Goal: Information Seeking & Learning: Check status

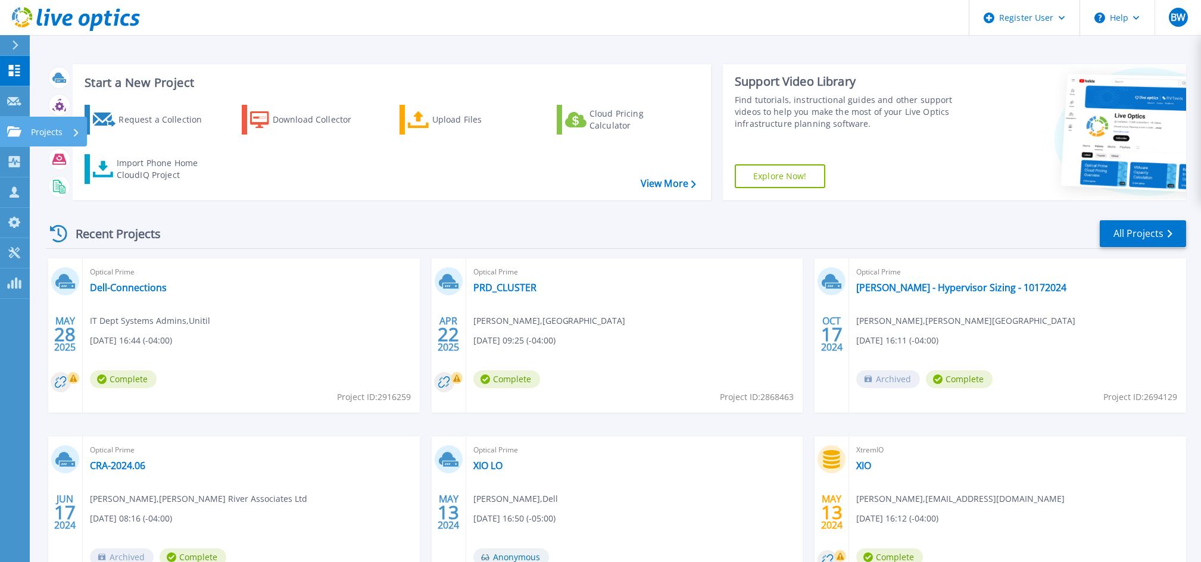
click at [13, 137] on link "Projects Projects" at bounding box center [15, 132] width 30 height 30
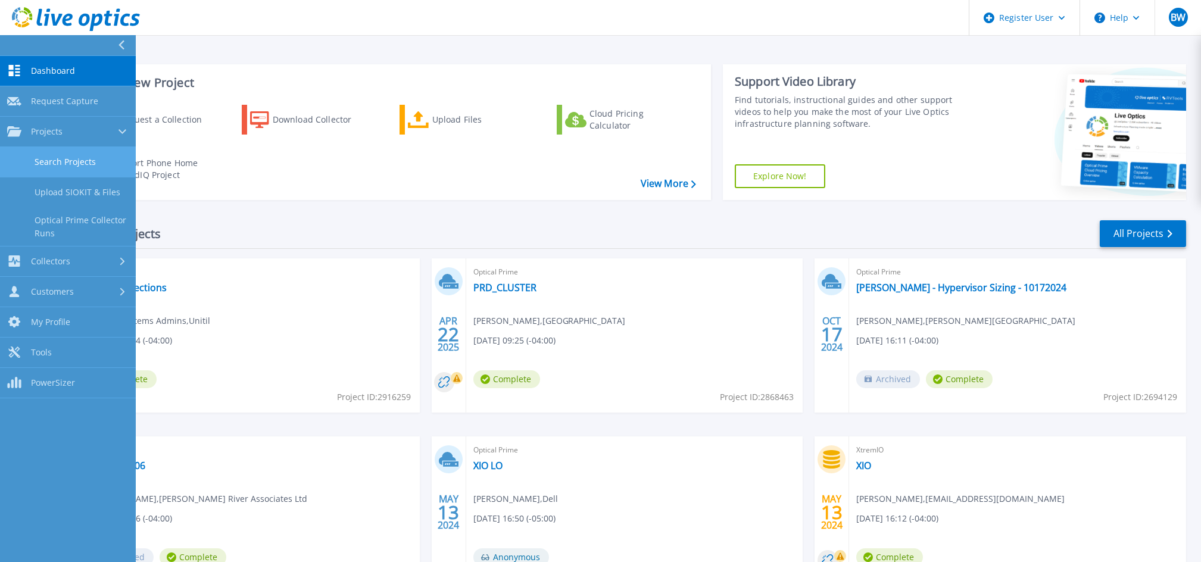
click at [30, 158] on link "Search Projects" at bounding box center [68, 162] width 136 height 30
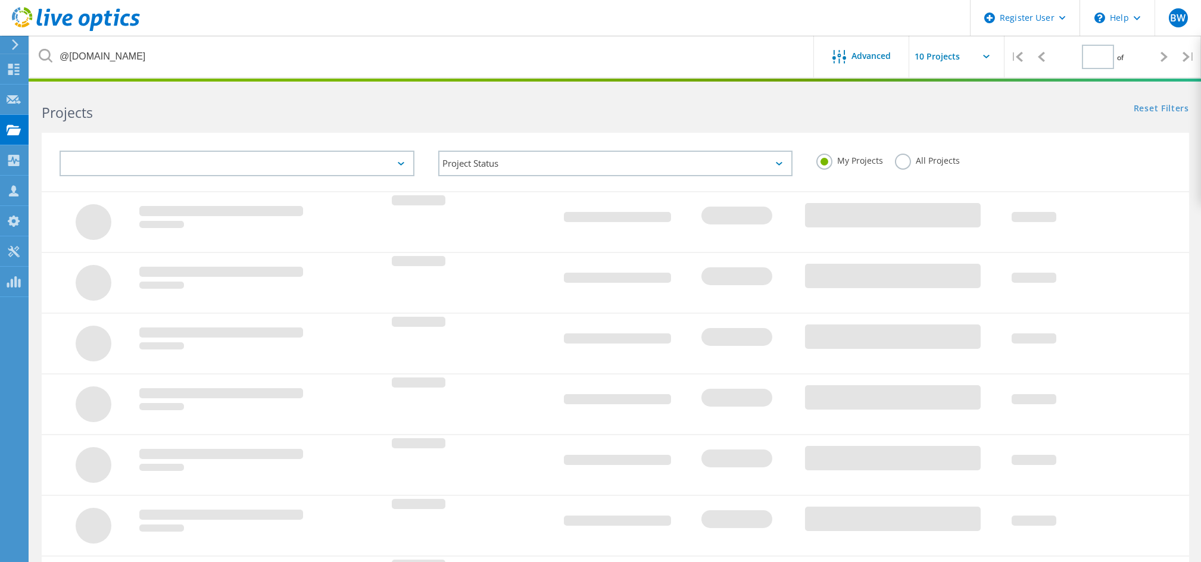
type input "1"
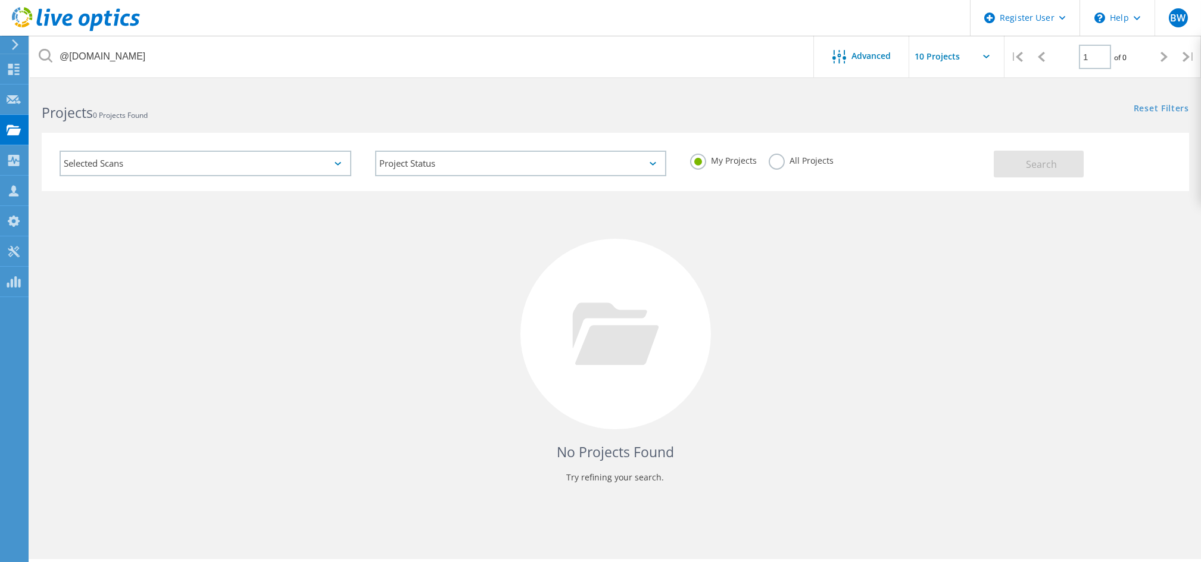
click at [983, 170] on div "My Projects All Projects" at bounding box center [836, 161] width 316 height 44
click at [744, 154] on label "My Projects" at bounding box center [723, 159] width 67 height 11
click at [0, 0] on input "My Projects" at bounding box center [0, 0] width 0 height 0
click at [744, 154] on label "My Projects" at bounding box center [723, 159] width 67 height 11
click at [0, 0] on input "My Projects" at bounding box center [0, 0] width 0 height 0
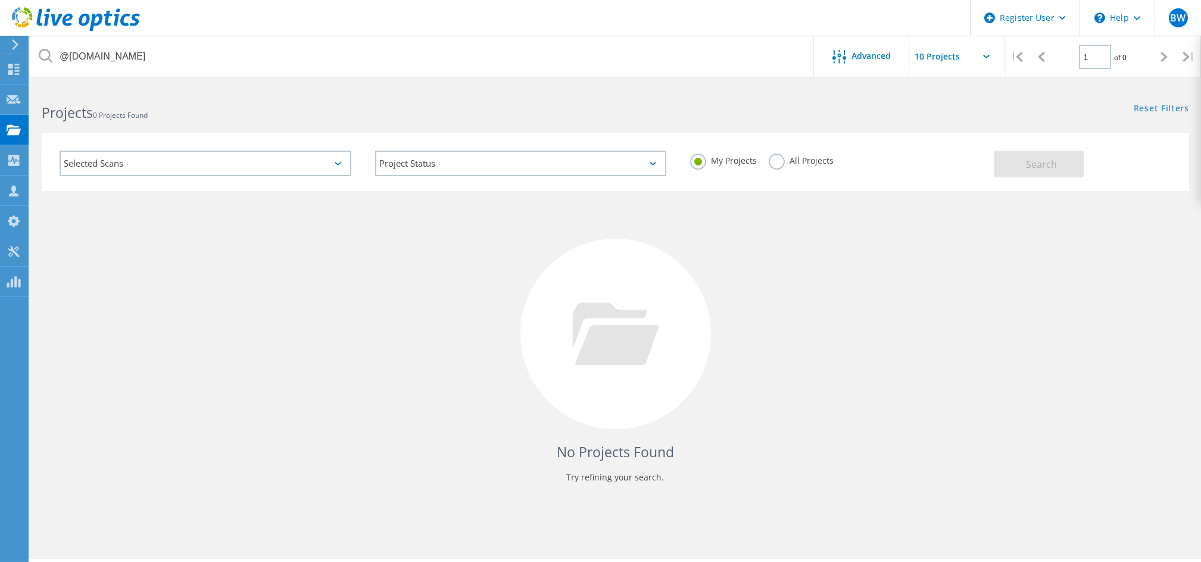
drag, startPoint x: 744, startPoint y: 154, endPoint x: 798, endPoint y: 149, distance: 54.9
click at [798, 149] on div "My Projects All Projects" at bounding box center [836, 161] width 316 height 44
click at [818, 140] on div "My Projects All Projects" at bounding box center [836, 161] width 316 height 44
click at [789, 163] on label "All Projects" at bounding box center [801, 159] width 65 height 11
click at [0, 0] on input "All Projects" at bounding box center [0, 0] width 0 height 0
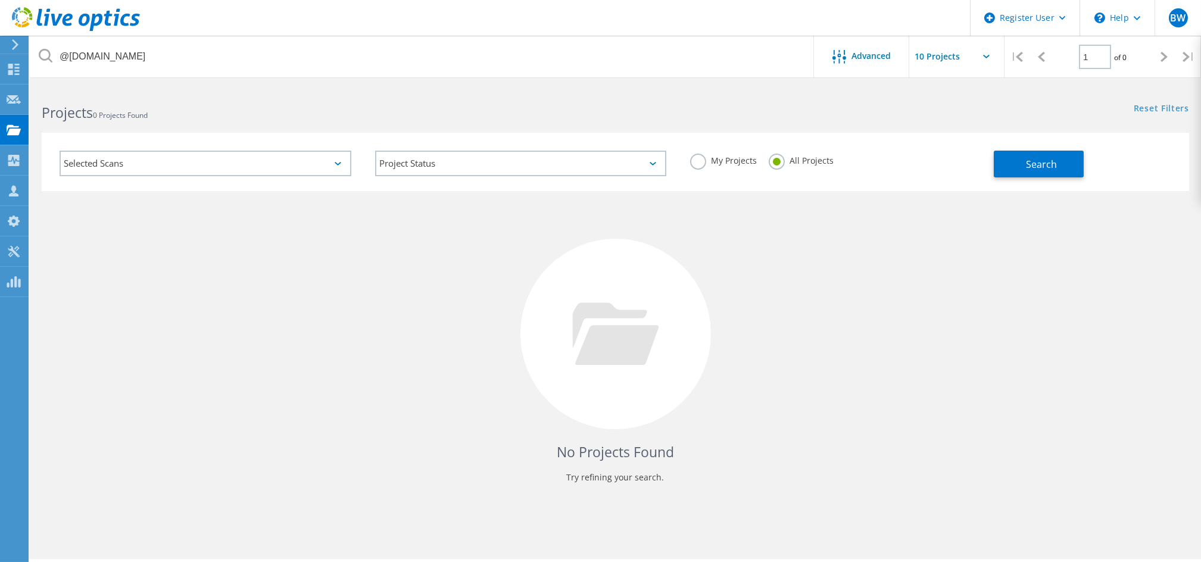
click at [711, 79] on div at bounding box center [600, 80] width 1201 height 3
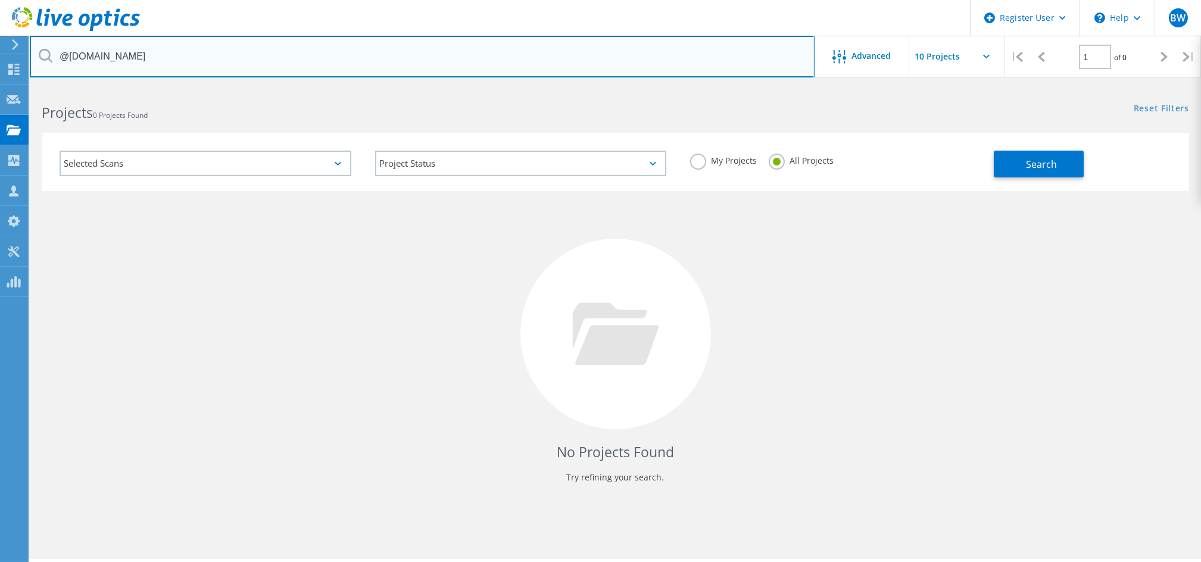
click at [698, 60] on input "@allegromicro.com" at bounding box center [422, 57] width 785 height 42
type input "@heilind.com"
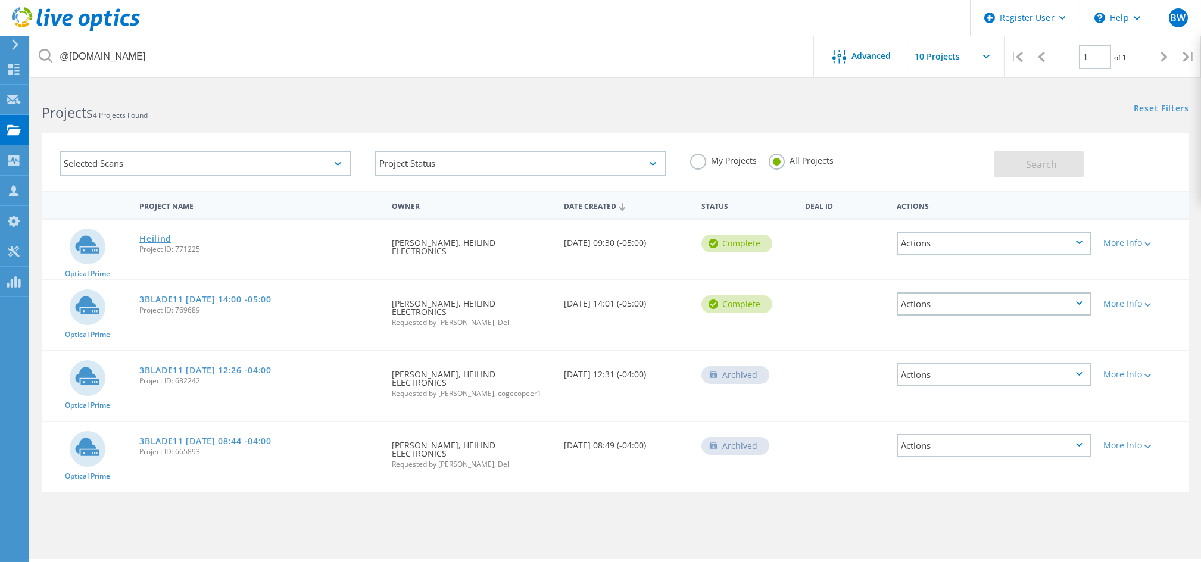
click at [162, 238] on link "Heilind" at bounding box center [155, 239] width 32 height 8
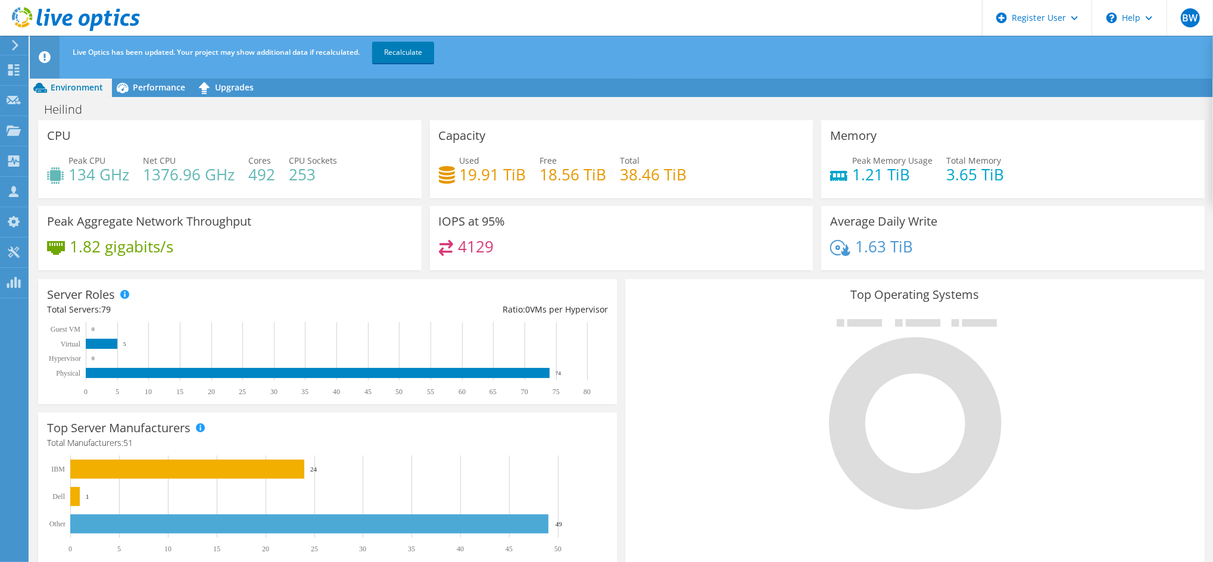
click at [182, 46] on div "Live Optics has been updated. Your project may show additional data if recalcul…" at bounding box center [643, 52] width 1147 height 33
click at [165, 86] on span "Performance" at bounding box center [159, 87] width 52 height 11
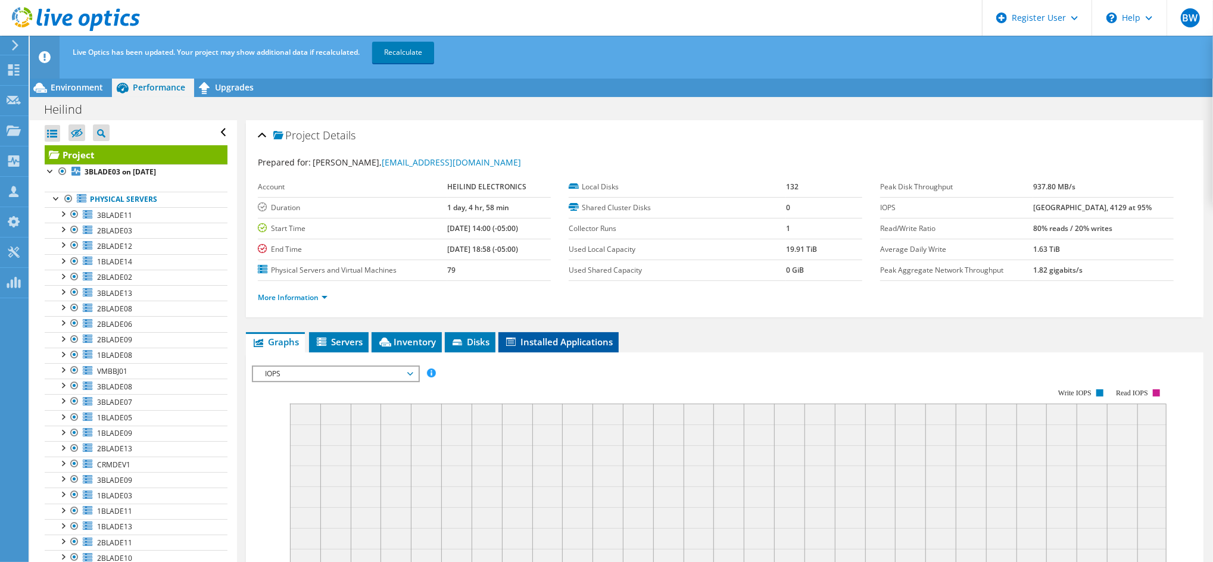
click at [560, 344] on span "Installed Applications" at bounding box center [558, 342] width 108 height 12
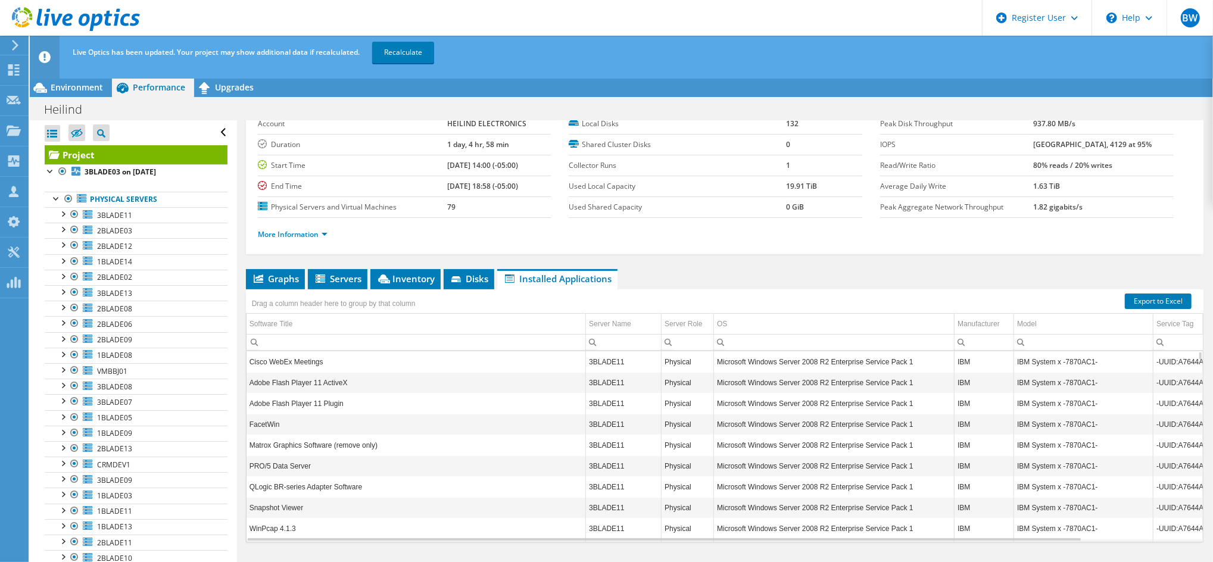
scroll to position [69, 0]
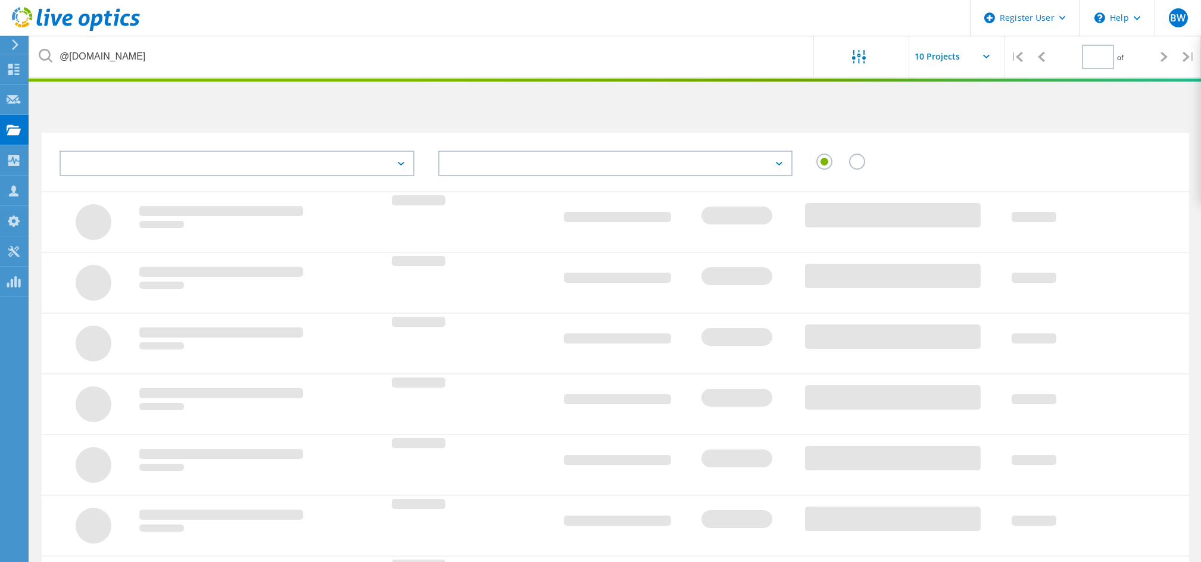
type input "1"
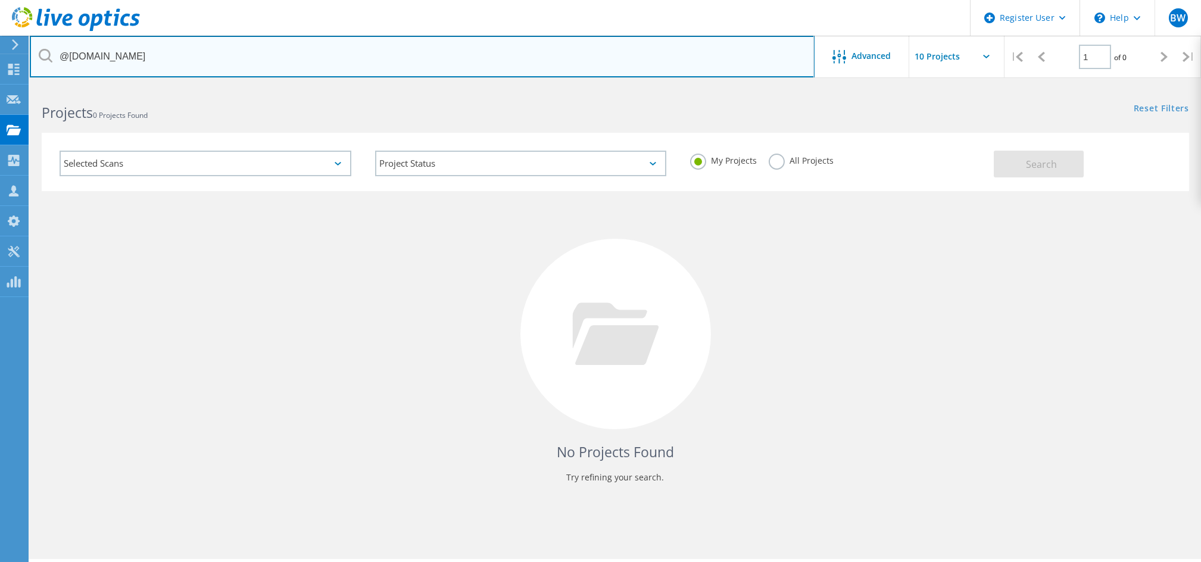
click at [725, 63] on input "@heilind.com" at bounding box center [422, 57] width 785 height 42
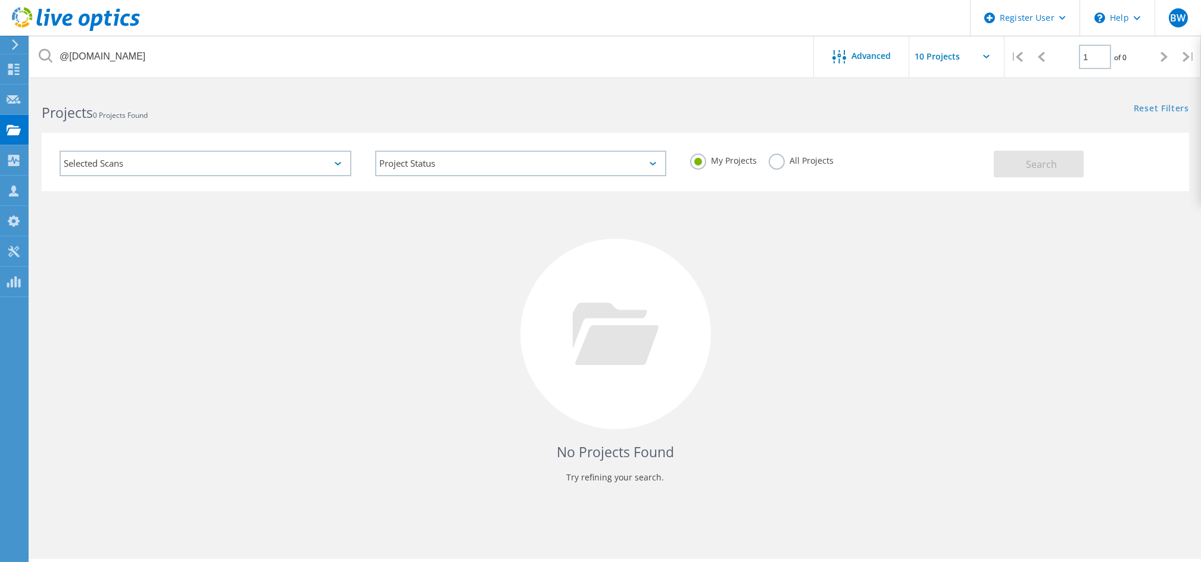
click at [832, 192] on div "No Projects Found Try refining your search." at bounding box center [615, 345] width 1147 height 308
click at [814, 169] on div "All Projects" at bounding box center [801, 162] width 65 height 17
click at [810, 164] on label "All Projects" at bounding box center [801, 159] width 65 height 11
click at [0, 0] on input "All Projects" at bounding box center [0, 0] width 0 height 0
click at [774, 119] on div "Selected Scans Project Status In Progress Complete Published Anonymous Archived…" at bounding box center [615, 154] width 1171 height 73
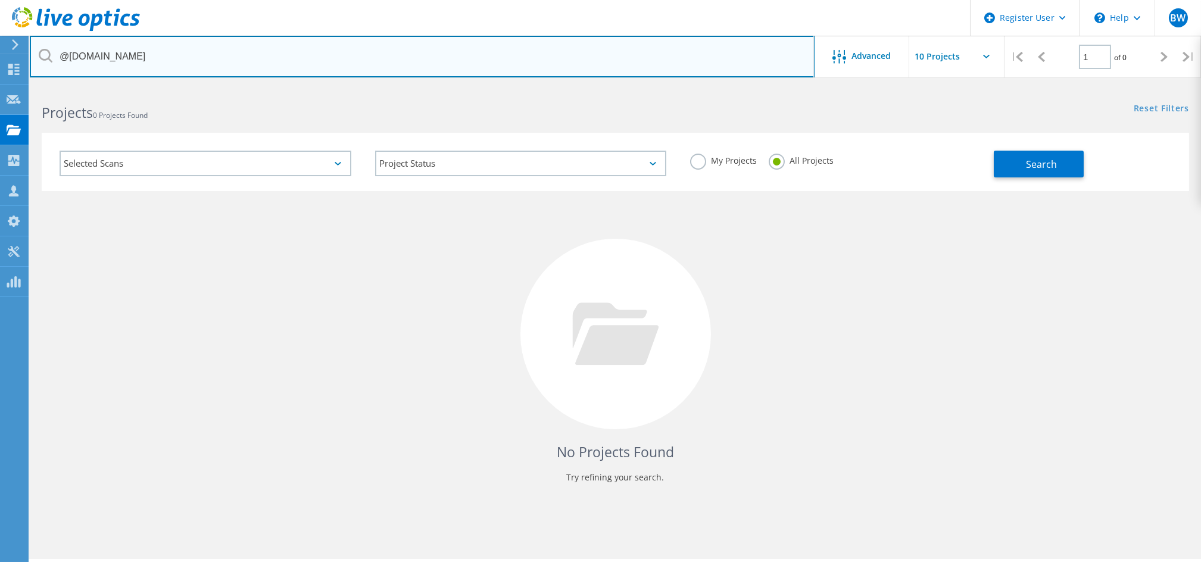
click at [496, 57] on input "@heilind.com" at bounding box center [422, 57] width 785 height 42
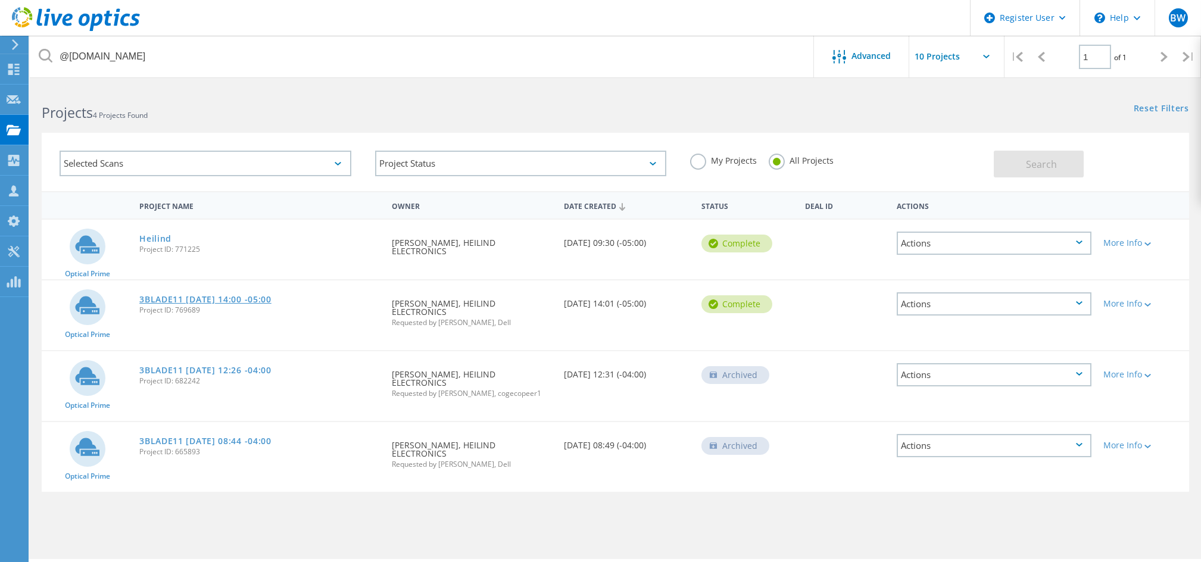
click at [244, 295] on link "3BLADE11 [DATE] 14:00 -05:00" at bounding box center [205, 299] width 132 height 8
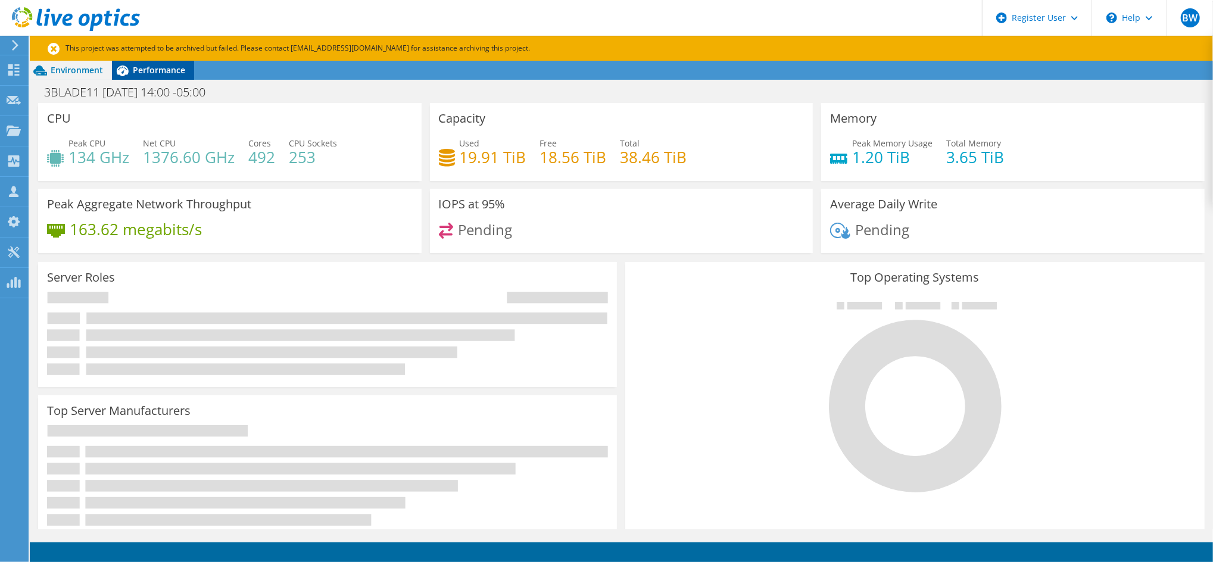
click at [157, 79] on div "Environment Performance Upgrades 3BLADE11 [DATE] 14:00 -05:00 Print" at bounding box center [621, 324] width 1183 height 526
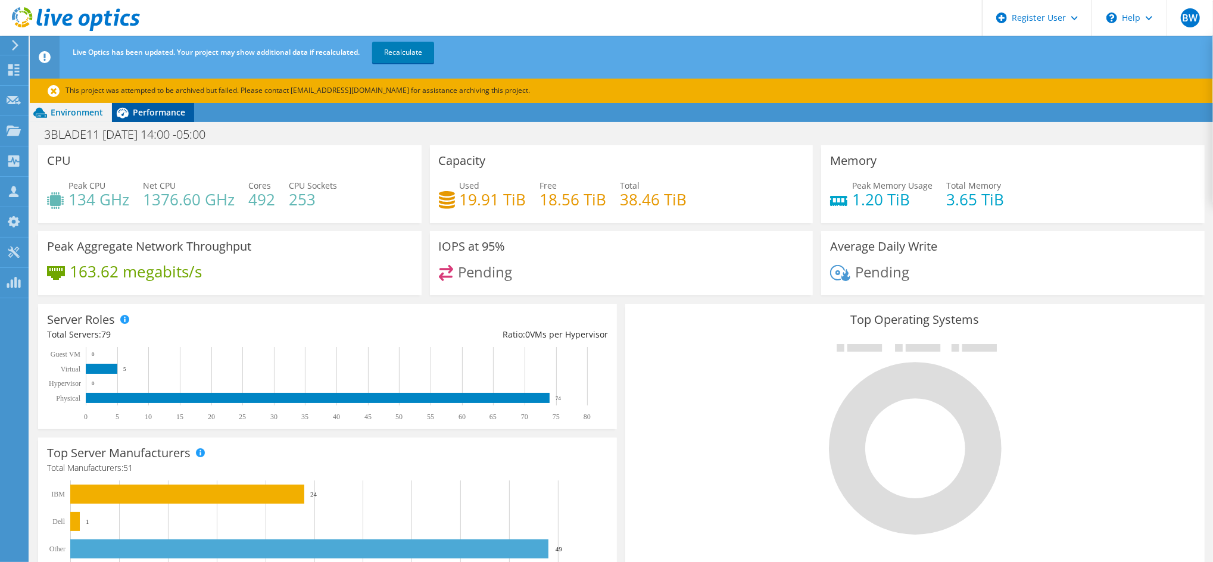
click at [166, 111] on span "Performance" at bounding box center [159, 112] width 52 height 11
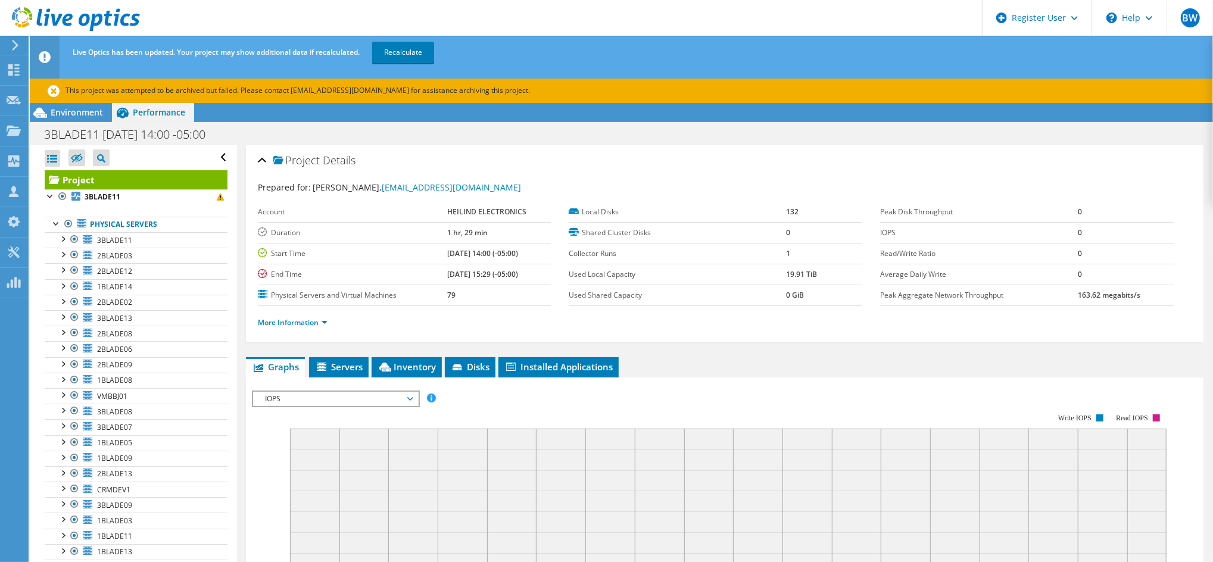
click at [629, 191] on div "Prepared for: [PERSON_NAME], [EMAIL_ADDRESS][DOMAIN_NAME]" at bounding box center [725, 188] width 934 height 14
click at [579, 361] on span "Installed Applications" at bounding box center [558, 367] width 108 height 12
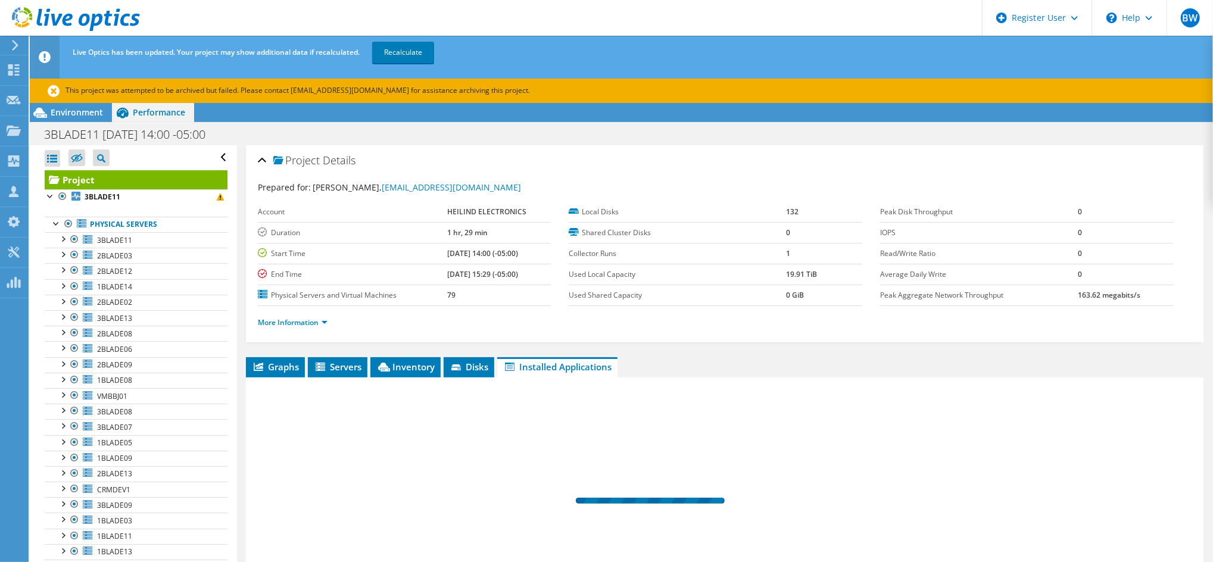
click at [915, 218] on td "Peak Disk Throughput" at bounding box center [979, 212] width 198 height 21
